Goal: Task Accomplishment & Management: Manage account settings

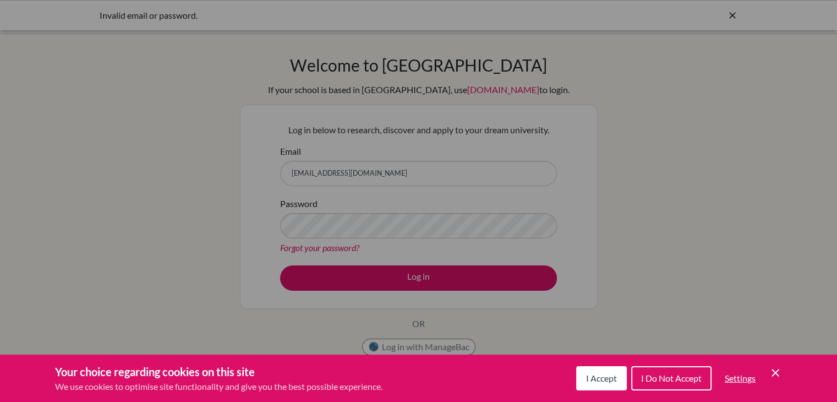
click at [601, 380] on span "I Accept" at bounding box center [601, 378] width 31 height 10
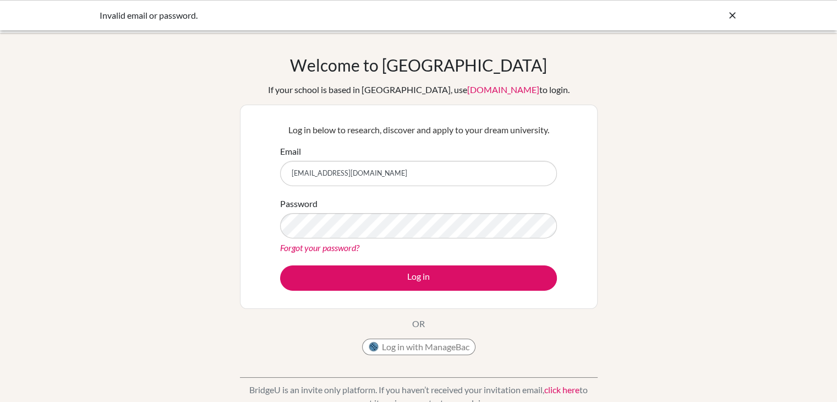
click at [328, 249] on link "Forgot your password?" at bounding box center [319, 247] width 79 height 10
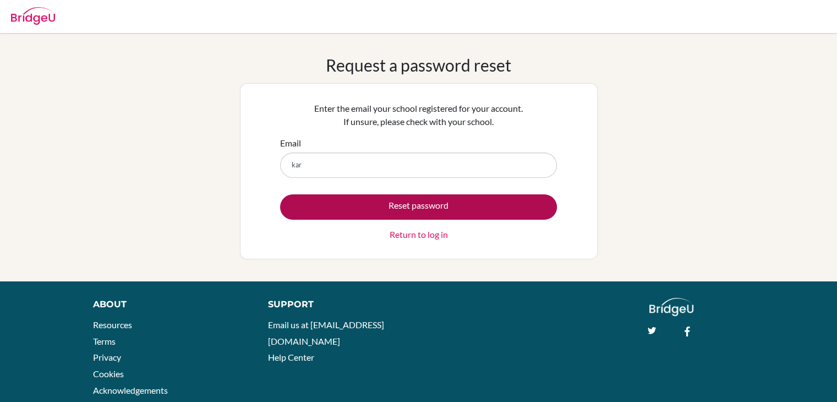
type input "[EMAIL_ADDRESS][DOMAIN_NAME]"
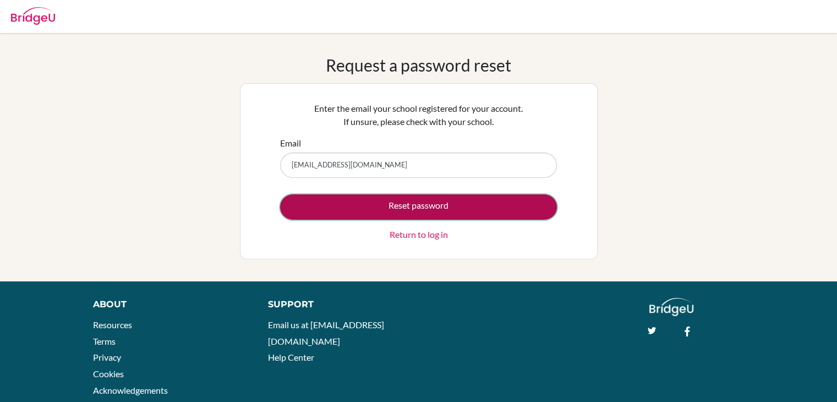
click at [397, 207] on button "Reset password" at bounding box center [418, 206] width 277 height 25
